Goal: Task Accomplishment & Management: Use online tool/utility

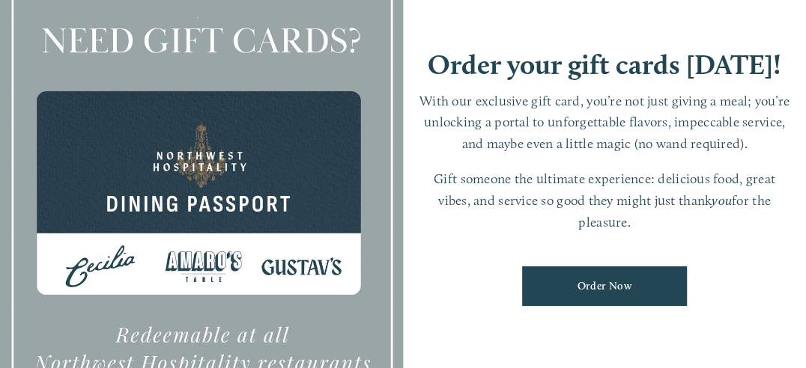
scroll to position [150, 0]
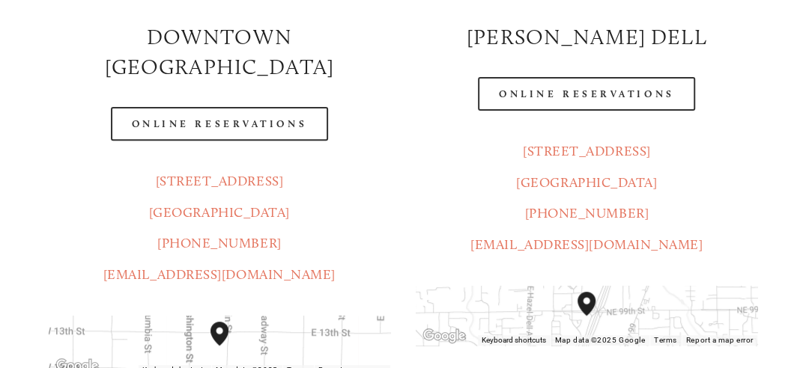
scroll to position [300, 0]
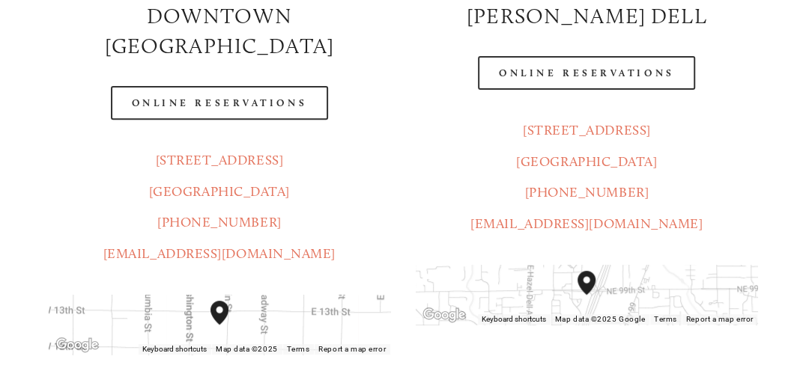
click at [601, 74] on header "Menu Order Now Visit Gallery 0" at bounding box center [402, 26] width 757 height 126
click at [598, 66] on header "Menu Order Now Visit Gallery 0" at bounding box center [402, 26] width 757 height 126
click at [619, 79] on header "Menu Order Now Visit Gallery 0" at bounding box center [402, 26] width 757 height 126
click at [636, 68] on header "Menu Order Now Visit Gallery 0" at bounding box center [402, 26] width 757 height 126
